Goal: Task Accomplishment & Management: Use online tool/utility

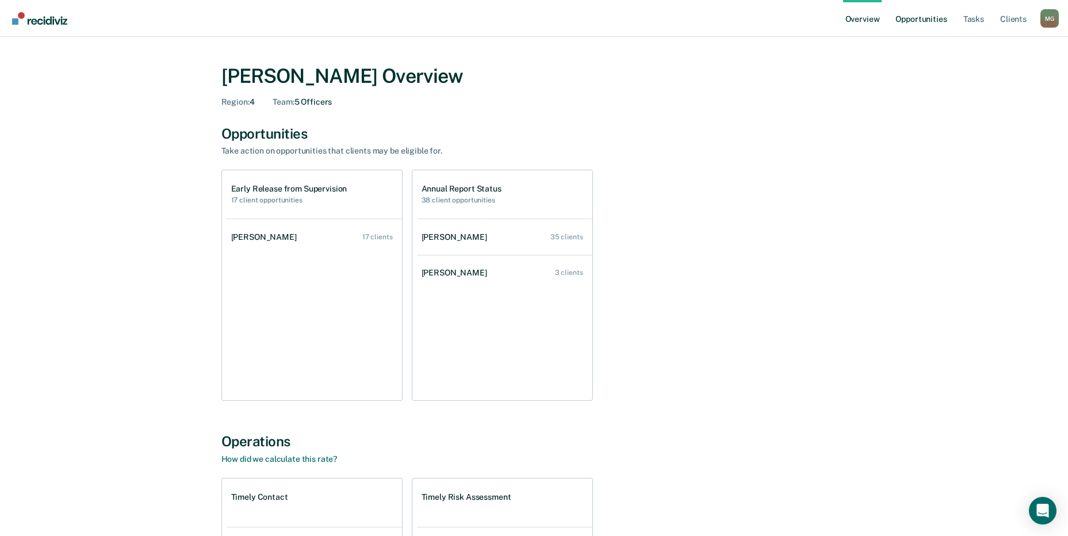
click at [910, 17] on link "Opportunities" at bounding box center [921, 18] width 56 height 37
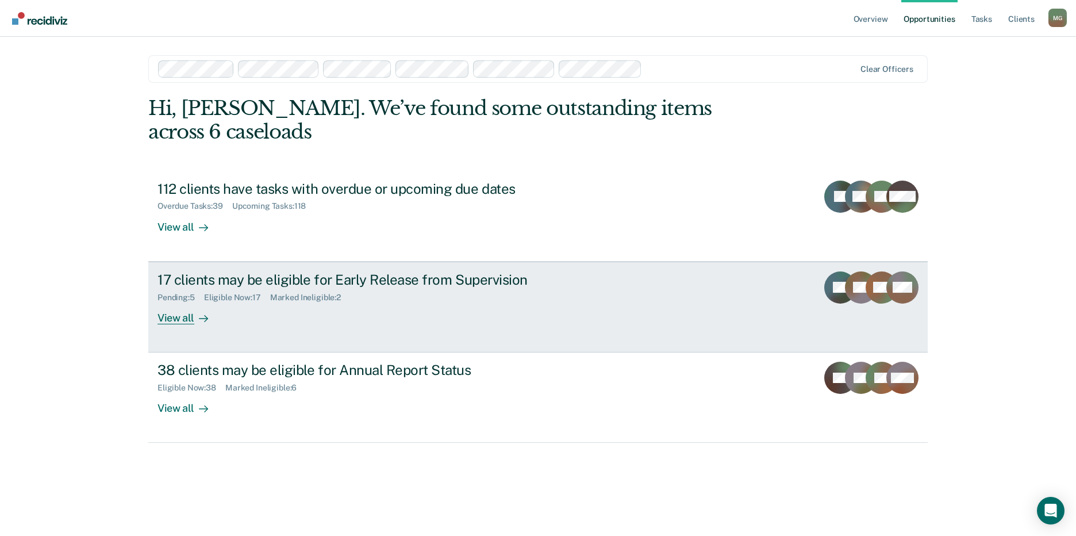
click at [261, 293] on div "Eligible Now : 17" at bounding box center [237, 298] width 66 height 10
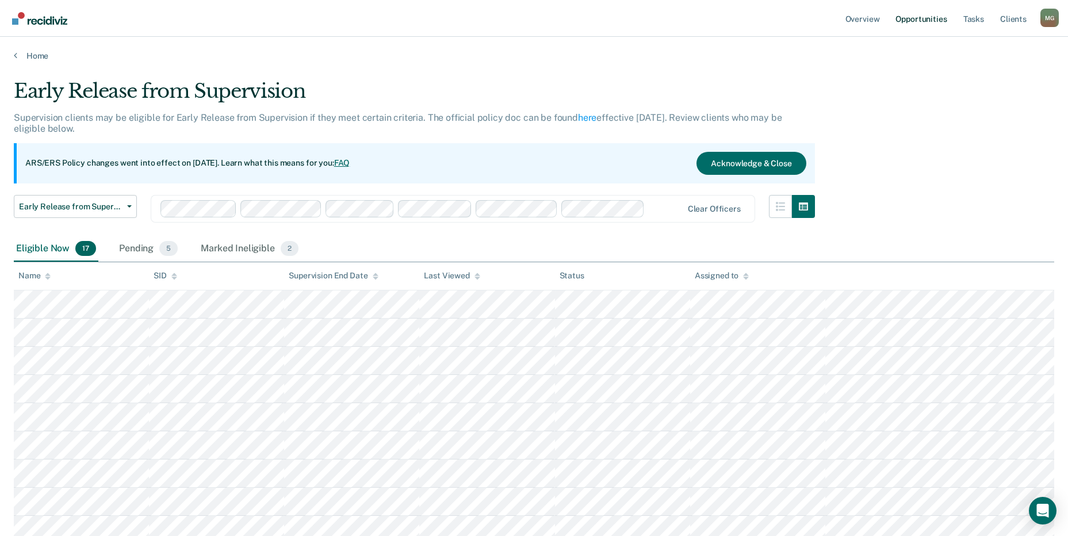
click at [921, 14] on link "Opportunities" at bounding box center [921, 18] width 56 height 37
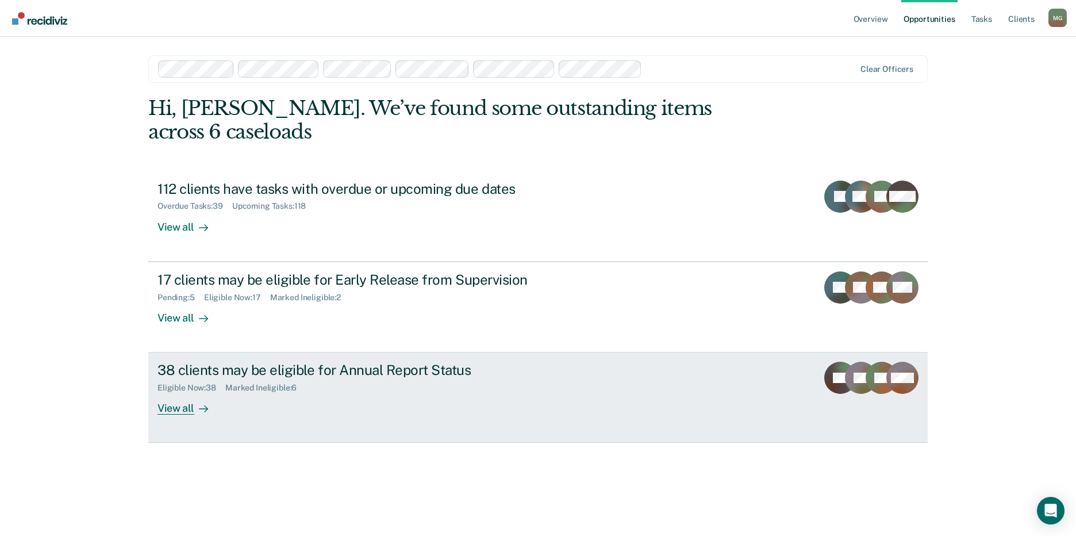
click at [251, 378] on div "Eligible Now : 38 Marked Ineligible : 6" at bounding box center [360, 385] width 404 height 14
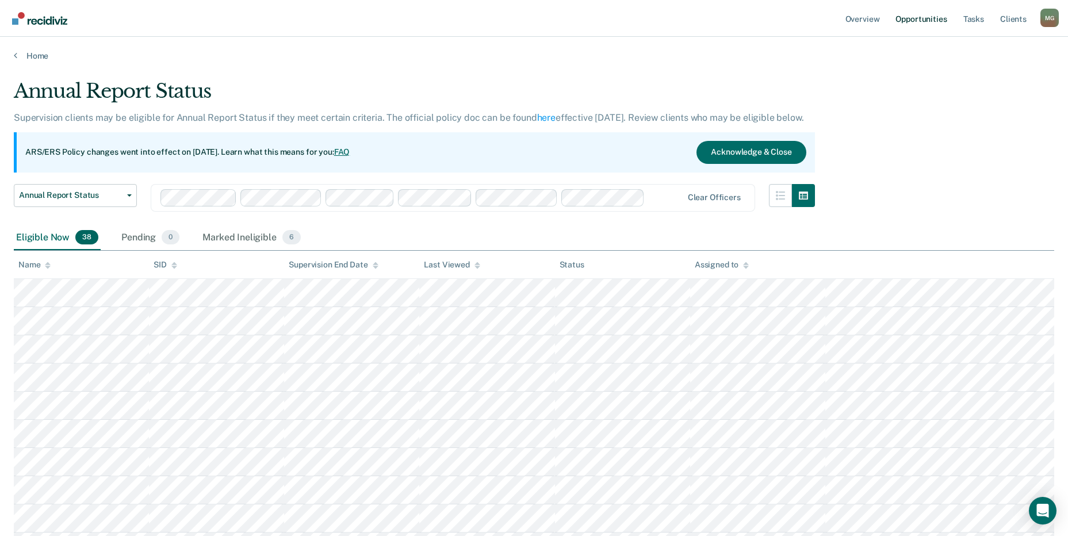
click at [926, 20] on link "Opportunities" at bounding box center [921, 18] width 56 height 37
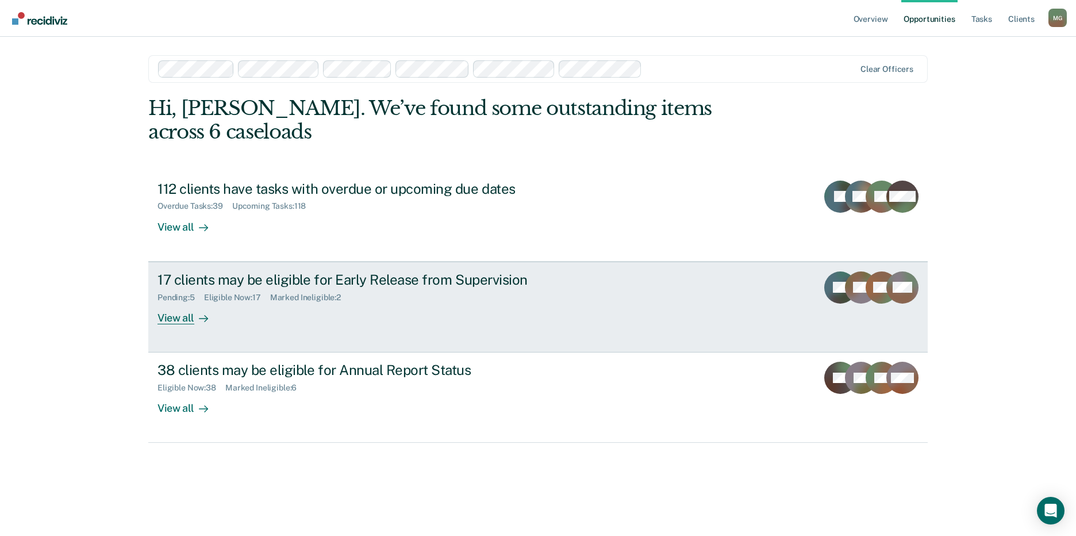
click at [464, 271] on div "17 clients may be eligible for Early Release from Supervision" at bounding box center [360, 279] width 404 height 17
